Goal: Task Accomplishment & Management: Complete application form

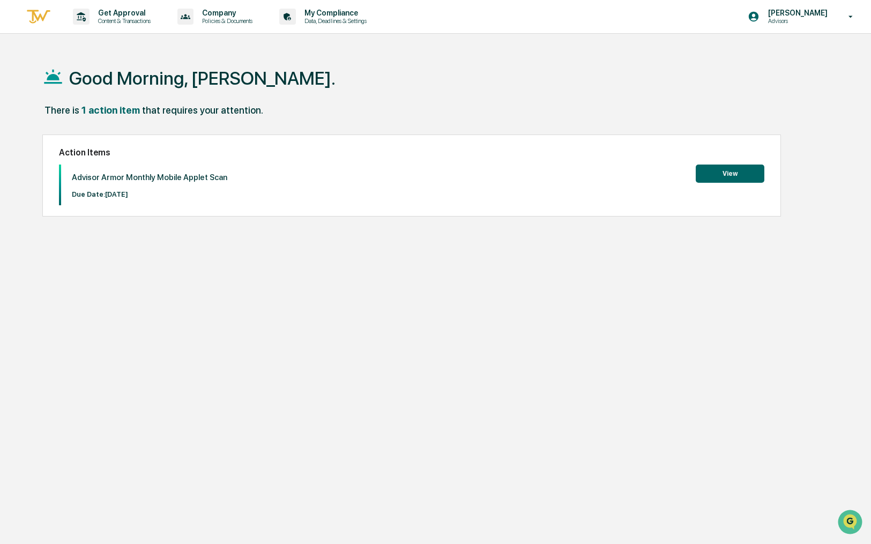
click at [726, 175] on button "View" at bounding box center [730, 174] width 69 height 18
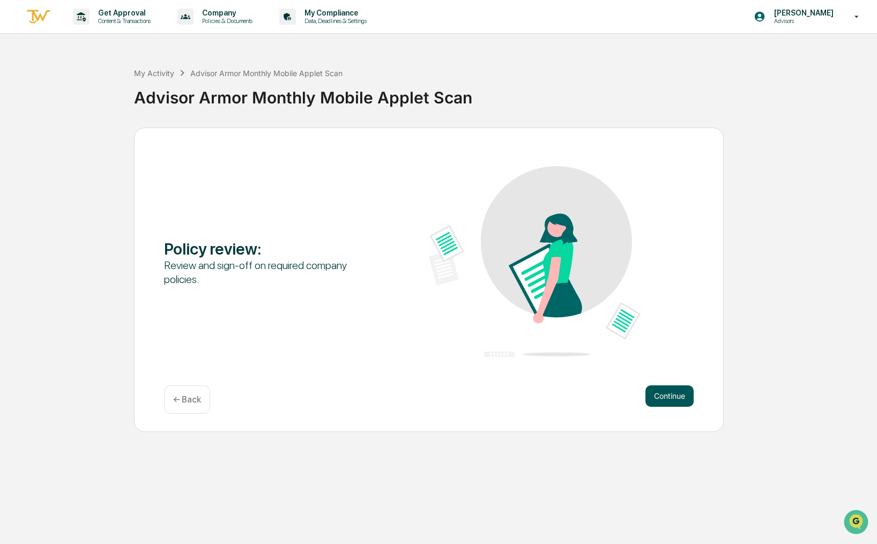
click at [674, 391] on button "Continue" at bounding box center [669, 395] width 48 height 21
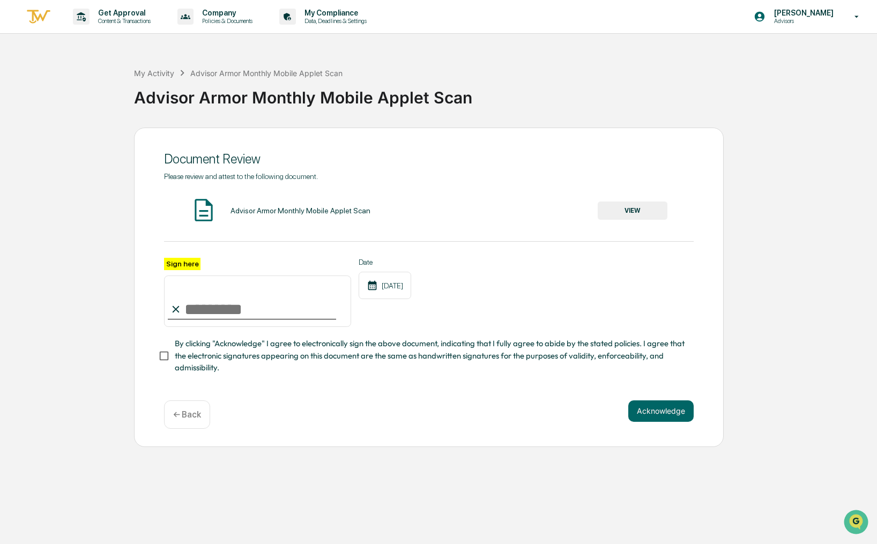
click at [275, 305] on input "Sign here" at bounding box center [257, 300] width 187 height 51
type input "**********"
click at [624, 211] on button "VIEW" at bounding box center [633, 211] width 70 height 18
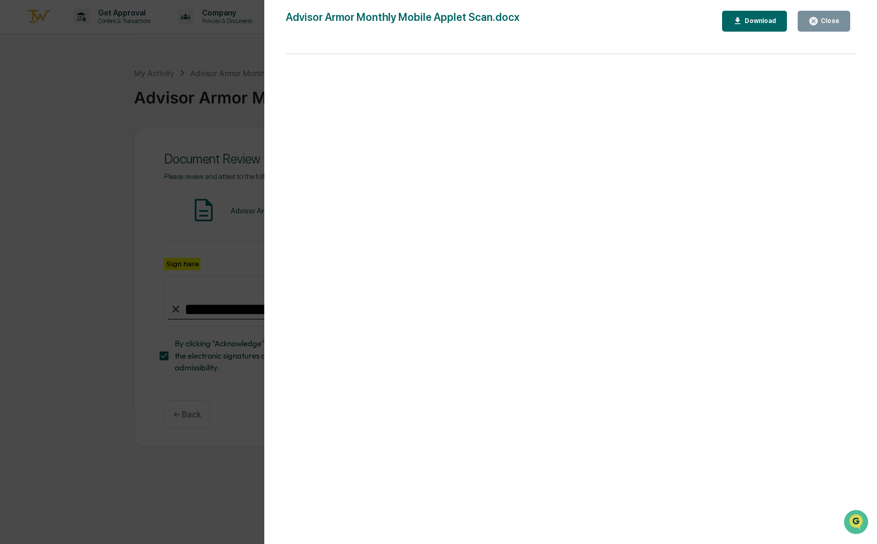
click at [810, 23] on icon "button" at bounding box center [813, 21] width 10 height 10
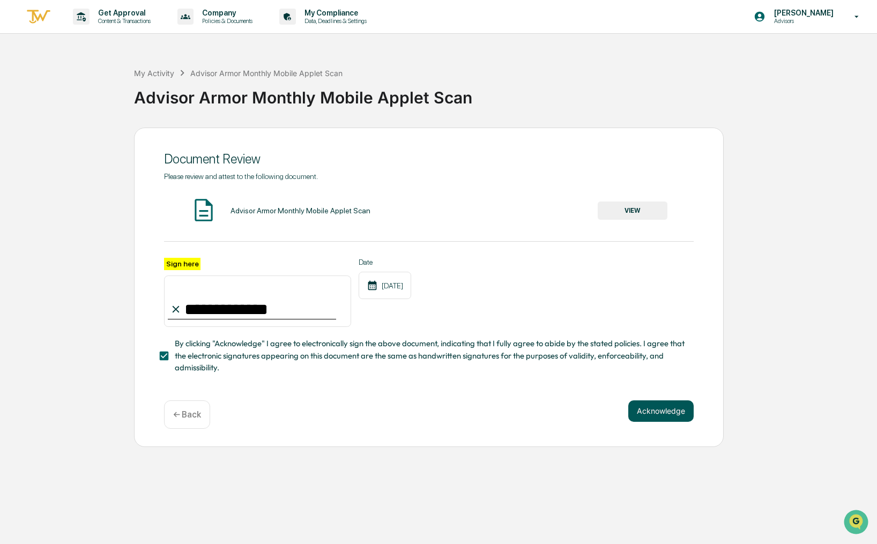
click at [672, 410] on button "Acknowledge" at bounding box center [660, 410] width 65 height 21
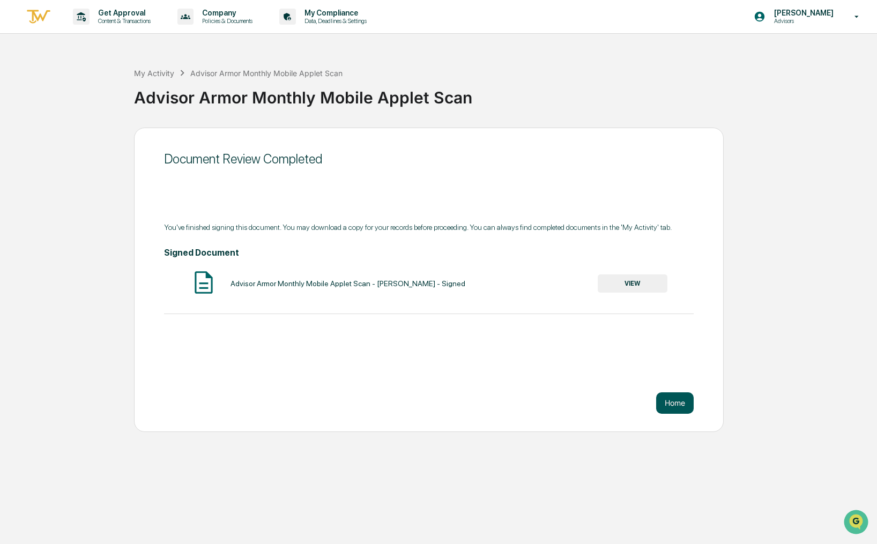
click at [674, 405] on button "Home" at bounding box center [675, 402] width 38 height 21
